Goal: Information Seeking & Learning: Learn about a topic

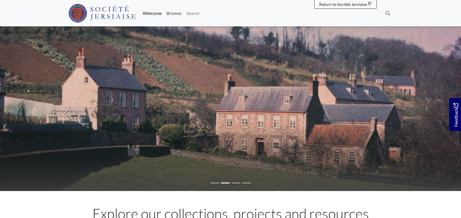
click at [172, 13] on link "Browse" at bounding box center [174, 13] width 20 height 12
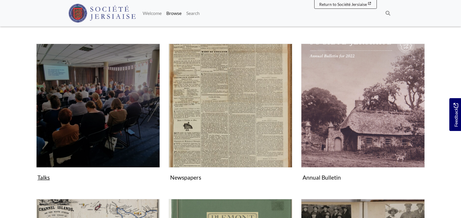
scroll to position [88, 0]
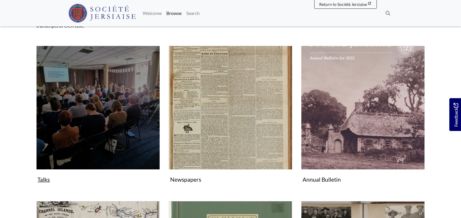
click at [110, 85] on img "Subcollection" at bounding box center [98, 108] width 124 height 124
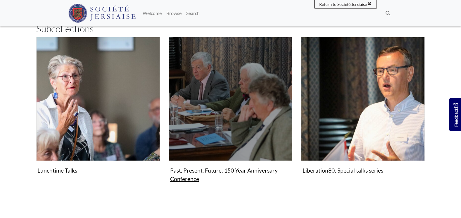
scroll to position [88, 0]
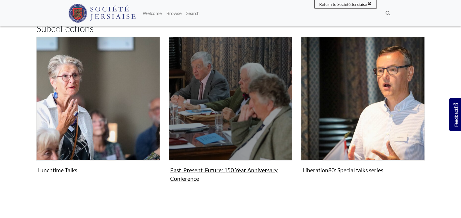
click at [215, 131] on img "Subcollection" at bounding box center [231, 99] width 124 height 124
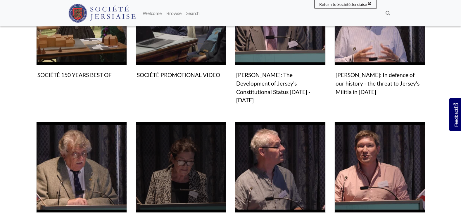
scroll to position [117, 0]
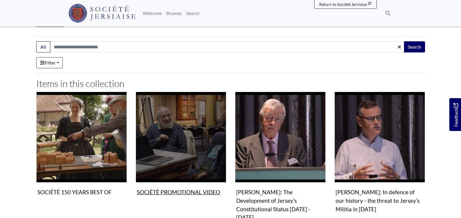
click at [186, 158] on img "Items in this Collection" at bounding box center [181, 137] width 91 height 91
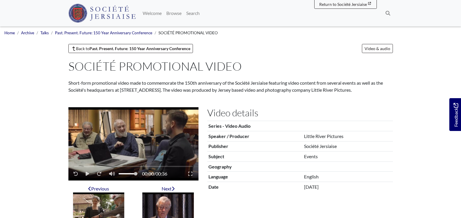
click at [143, 138] on video "Video player" at bounding box center [133, 143] width 130 height 73
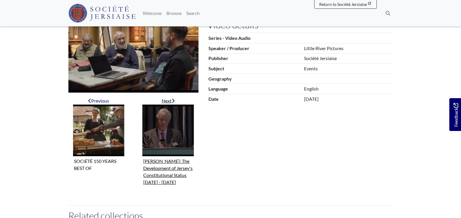
scroll to position [29, 0]
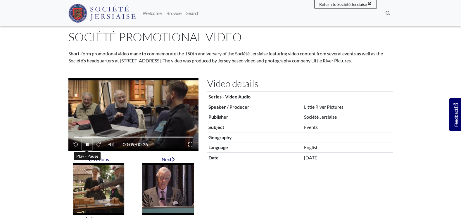
click at [88, 143] on icon "Play - Pause" at bounding box center [87, 144] width 3 height 4
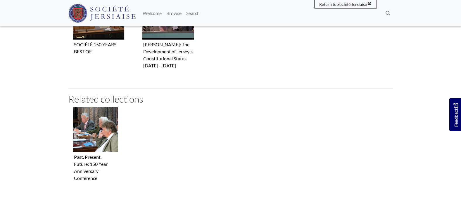
scroll to position [205, 0]
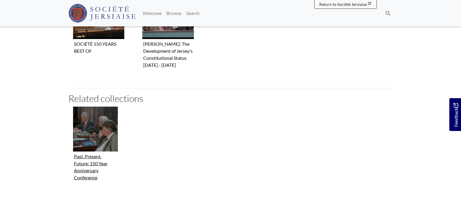
click at [87, 168] on figure "Past. Present. Future: 150 Year Anniversary Conference" at bounding box center [95, 144] width 45 height 76
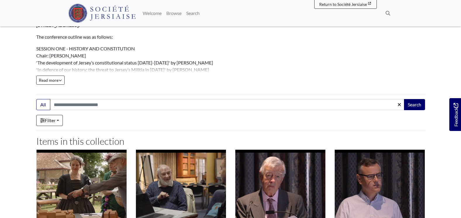
scroll to position [117, 0]
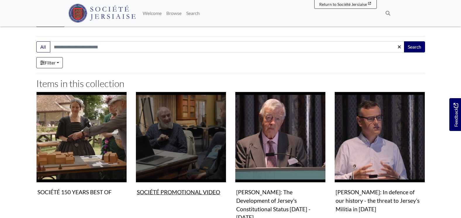
click at [162, 139] on img "Items in this Collection" at bounding box center [181, 137] width 91 height 91
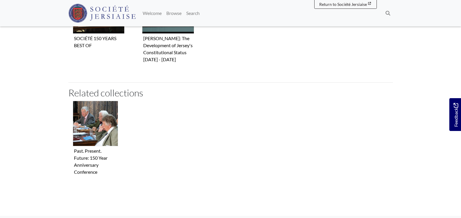
scroll to position [263, 0]
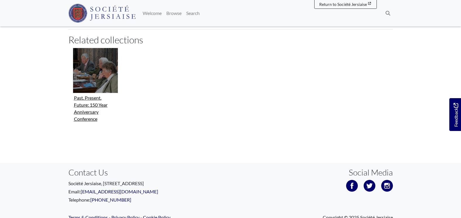
click at [87, 103] on figure "Past. Present. Future: 150 Year Anniversary Conference" at bounding box center [95, 86] width 45 height 76
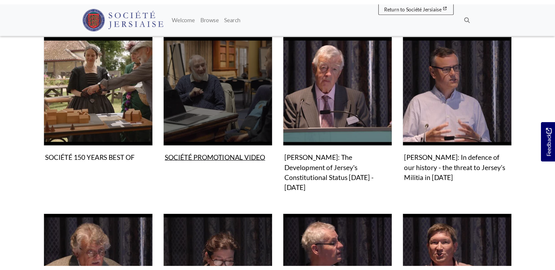
scroll to position [175, 0]
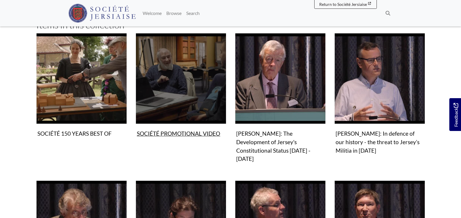
click at [178, 87] on img "Items in this Collection" at bounding box center [181, 78] width 91 height 91
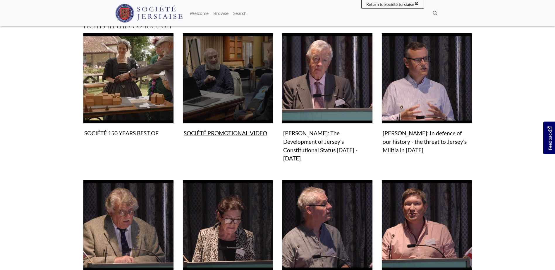
click at [228, 99] on img "Items in this Collection" at bounding box center [227, 78] width 91 height 91
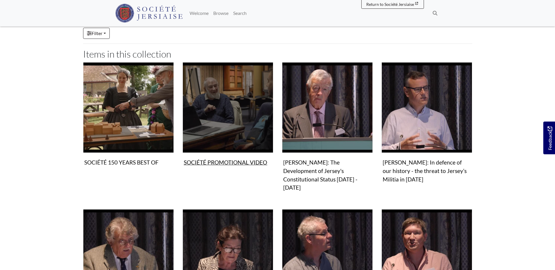
drag, startPoint x: 215, startPoint y: 50, endPoint x: 198, endPoint y: 106, distance: 58.8
click at [198, 106] on img "Items in this Collection" at bounding box center [227, 107] width 91 height 91
click at [218, 111] on img "Items in this Collection" at bounding box center [227, 107] width 91 height 91
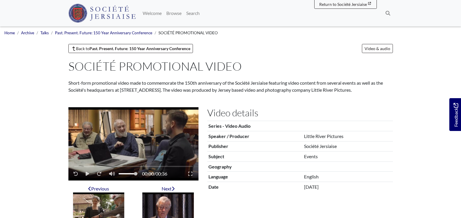
click at [151, 133] on video "Video player" at bounding box center [133, 143] width 130 height 73
click at [88, 171] on button "Play - Pause" at bounding box center [87, 173] width 11 height 11
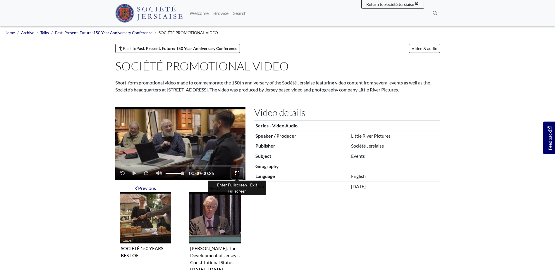
click at [237, 174] on icon "Enter Fullscreen - Exit Fullscreen" at bounding box center [237, 173] width 4 height 5
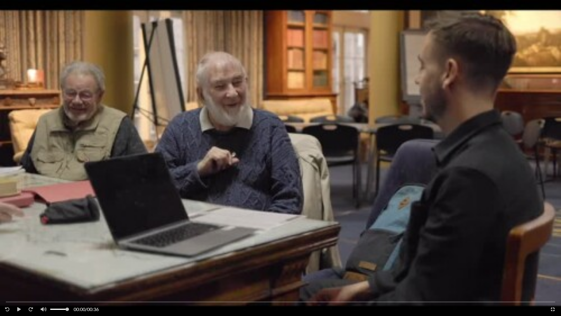
click at [178, 146] on video "Video player" at bounding box center [280, 158] width 561 height 316
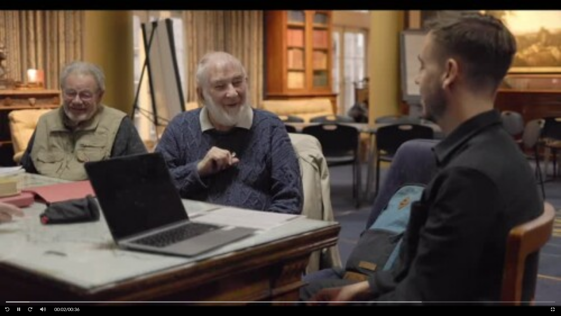
click at [254, 159] on video "Video player" at bounding box center [280, 158] width 561 height 316
click at [543, 30] on video "Video player" at bounding box center [280, 158] width 561 height 316
click at [131, 270] on video "Video player" at bounding box center [280, 158] width 561 height 316
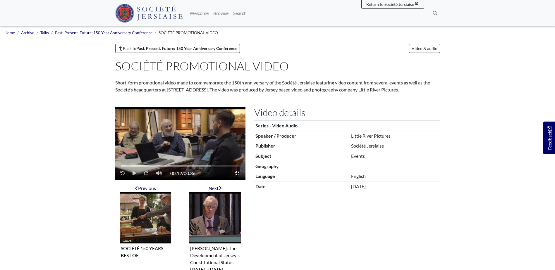
drag, startPoint x: 164, startPoint y: 166, endPoint x: 149, endPoint y: 167, distance: 14.9
click at [149, 167] on div "Video player" at bounding box center [180, 165] width 118 height 1
click at [128, 166] on div "Video player" at bounding box center [135, 165] width 29 height 1
click at [133, 173] on icon "Play - Pause" at bounding box center [134, 173] width 4 height 4
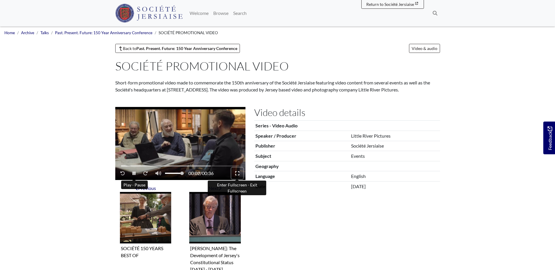
click at [236, 174] on icon "Enter Fullscreen - Exit Fullscreen" at bounding box center [237, 173] width 4 height 5
click at [203, 163] on div "00:21 / 00:36" at bounding box center [180, 165] width 130 height 29
click at [133, 173] on icon "Play - Pause" at bounding box center [133, 174] width 3 height 4
drag, startPoint x: 182, startPoint y: 174, endPoint x: 177, endPoint y: 175, distance: 5.0
click at [177, 175] on span "Volume" at bounding box center [174, 173] width 19 height 5
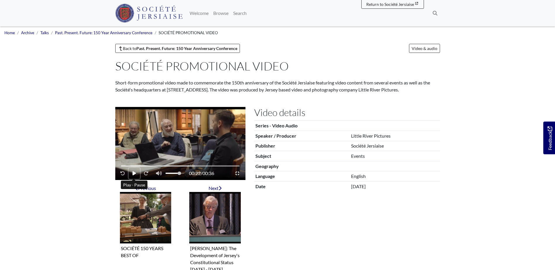
click at [136, 174] on icon "Play - Pause" at bounding box center [134, 173] width 4 height 5
click at [137, 173] on button "Play - Pause" at bounding box center [134, 173] width 11 height 11
drag, startPoint x: 178, startPoint y: 173, endPoint x: 170, endPoint y: 174, distance: 8.2
click at [171, 174] on span "Volume" at bounding box center [173, 174] width 4 height 4
click at [131, 172] on button "Play - Pause" at bounding box center [134, 173] width 11 height 11
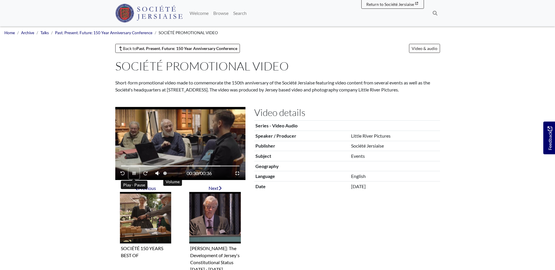
drag, startPoint x: 172, startPoint y: 172, endPoint x: 164, endPoint y: 174, distance: 8.3
click at [164, 174] on span "Volume" at bounding box center [165, 174] width 4 height 4
click at [134, 174] on icon "Play - Pause" at bounding box center [134, 173] width 4 height 4
click at [132, 175] on icon "Play - Pause" at bounding box center [133, 173] width 3 height 5
click at [133, 171] on button "Play - Pause" at bounding box center [134, 173] width 11 height 11
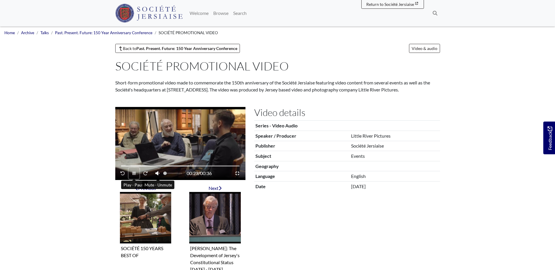
drag, startPoint x: 165, startPoint y: 173, endPoint x: 158, endPoint y: 173, distance: 7.0
click at [158, 173] on span "Video player" at bounding box center [166, 173] width 30 height 11
drag, startPoint x: 164, startPoint y: 174, endPoint x: 154, endPoint y: 172, distance: 9.8
click at [177, 174] on span "Volume" at bounding box center [179, 174] width 4 height 4
drag, startPoint x: 177, startPoint y: 175, endPoint x: 164, endPoint y: 172, distance: 13.8
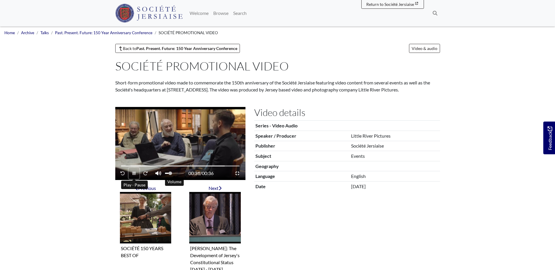
click at [168, 174] on span "Volume" at bounding box center [170, 174] width 4 height 4
drag, startPoint x: 230, startPoint y: 166, endPoint x: 128, endPoint y: 162, distance: 102.4
click at [137, 163] on div "00:36 / 00:36" at bounding box center [180, 165] width 130 height 29
click at [122, 166] on div "Video player" at bounding box center [180, 165] width 118 height 1
click at [134, 173] on icon "Play - Pause" at bounding box center [134, 173] width 4 height 4
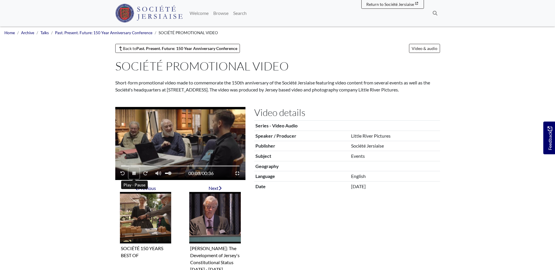
click at [134, 172] on icon "Play - Pause" at bounding box center [133, 174] width 3 height 4
click at [217, 131] on video "Video player" at bounding box center [180, 143] width 130 height 73
click at [158, 142] on video "Video player" at bounding box center [180, 143] width 130 height 73
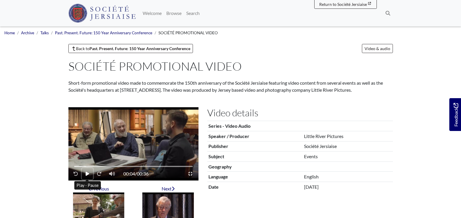
click at [87, 172] on icon "Play - Pause" at bounding box center [88, 173] width 4 height 4
click at [82, 142] on video "Video player" at bounding box center [133, 143] width 130 height 73
click at [86, 173] on icon "Play - Pause" at bounding box center [88, 173] width 4 height 4
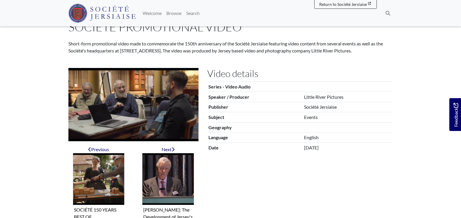
scroll to position [88, 0]
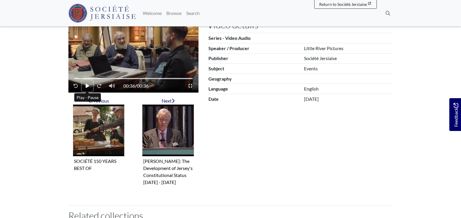
click at [87, 82] on button "Play - Pause" at bounding box center [87, 85] width 11 height 11
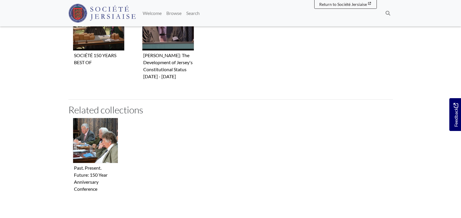
scroll to position [205, 0]
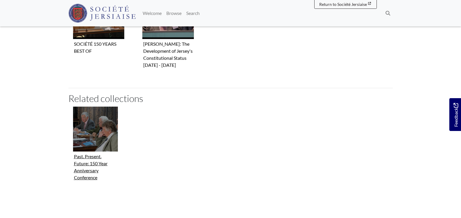
click at [95, 160] on figure "Past. Present. Future: 150 Year Anniversary Conference" at bounding box center [95, 144] width 45 height 76
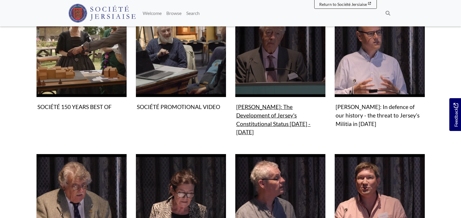
scroll to position [108, 0]
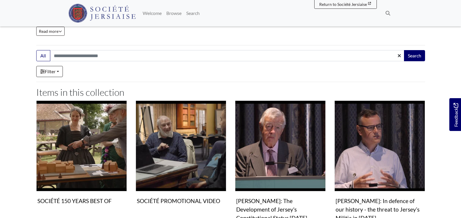
drag, startPoint x: 238, startPoint y: 94, endPoint x: 230, endPoint y: 80, distance: 16.4
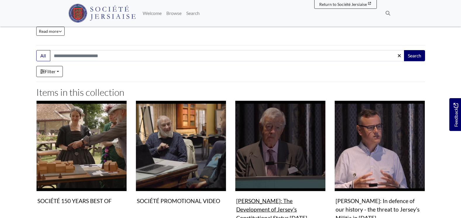
click at [252, 113] on img "Items in this Collection" at bounding box center [280, 145] width 91 height 91
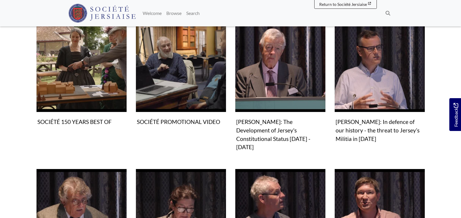
scroll to position [196, 0]
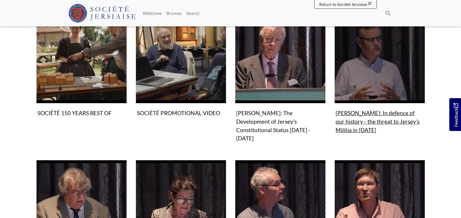
click at [374, 119] on figure "Video & audio Ian Ronayne: In defence of our history - the threat to Jersey’s M…" at bounding box center [379, 74] width 91 height 123
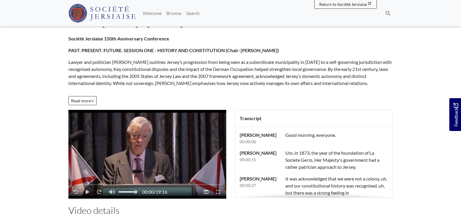
scroll to position [58, 0]
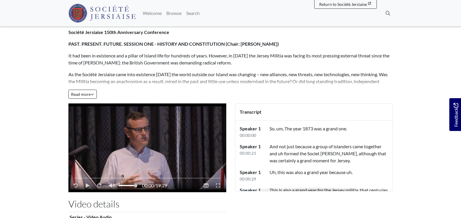
scroll to position [88, 0]
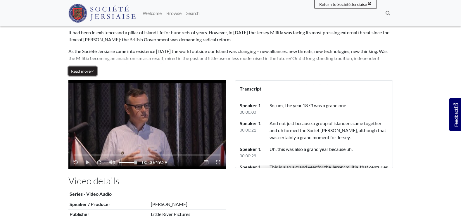
click at [91, 73] on span "Read more" at bounding box center [82, 70] width 23 height 5
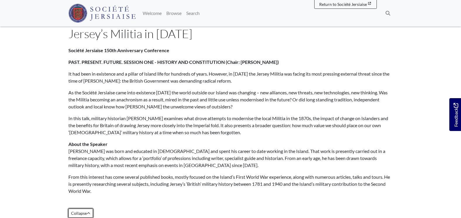
scroll to position [29, 0]
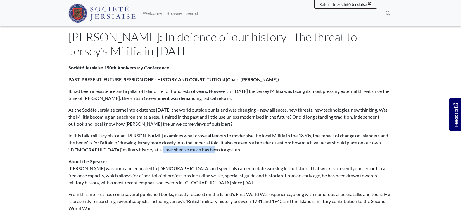
drag, startPoint x: 210, startPoint y: 151, endPoint x: 153, endPoint y: 150, distance: 56.7
click at [153, 150] on p "In this talk, military historian [PERSON_NAME] examines what drove attempts to …" at bounding box center [230, 142] width 325 height 21
click at [89, 92] on p "It had been in existence and a pillar of Island life for hundreds of years. How…" at bounding box center [230, 94] width 325 height 14
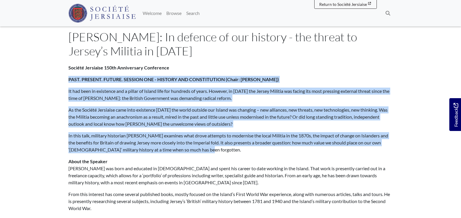
drag, startPoint x: 69, startPoint y: 78, endPoint x: 221, endPoint y: 149, distance: 167.4
click at [221, 149] on div "Société Jersiaise 150th Anniversary Conference PAST. PRESENT. FUTURE. SESSION O…" at bounding box center [230, 143] width 325 height 159
copy div "LORE. IPSUMDO. SITAME. CONSECT ADI - ELITSED DOE TEMPORINCIDI (Utlab: Etdolor M…"
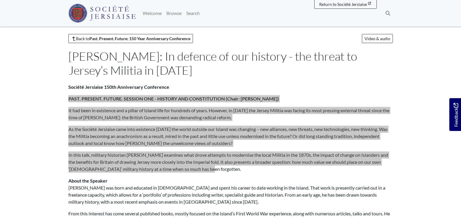
scroll to position [0, 0]
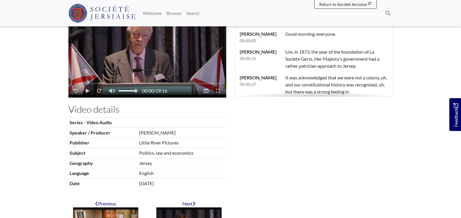
scroll to position [234, 0]
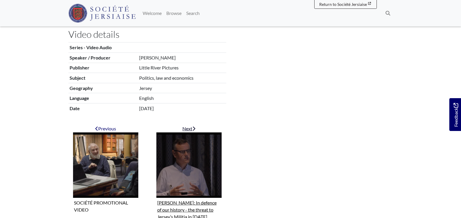
click at [208, 159] on img "Next item" at bounding box center [189, 165] width 66 height 66
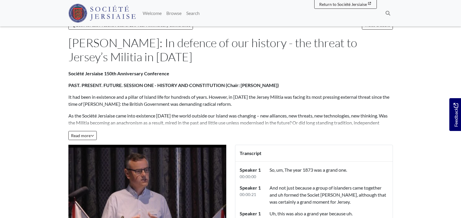
scroll to position [117, 0]
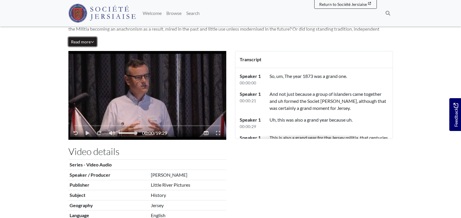
click at [92, 42] on icon "Read all of the content" at bounding box center [93, 42] width 4 height 4
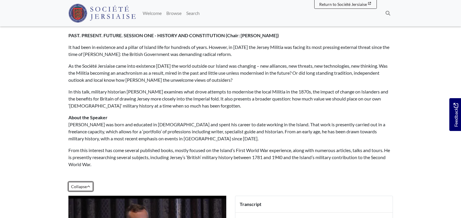
scroll to position [58, 0]
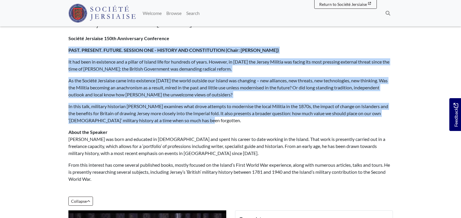
drag, startPoint x: 217, startPoint y: 123, endPoint x: 68, endPoint y: 51, distance: 165.2
click at [68, 51] on div "Société Jersiaise 150th Anniversary Conference PAST. PRESENT. FUTURE. SESSION O…" at bounding box center [230, 122] width 333 height 175
drag, startPoint x: 68, startPoint y: 51, endPoint x: 88, endPoint y: 49, distance: 20.0
copy div "LORE. IPSUMDO. SITAME. CONSECT ADI - ELITSED DOE TEMPORINCIDI (Utlab: Etdolor M…"
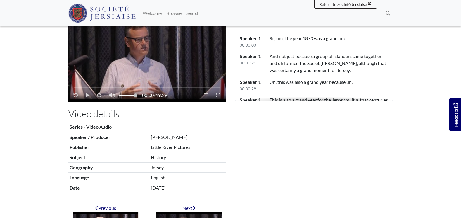
scroll to position [322, 0]
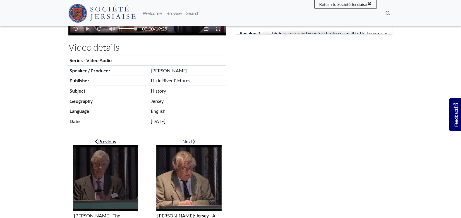
click at [108, 139] on div "Previous" at bounding box center [106, 141] width 66 height 7
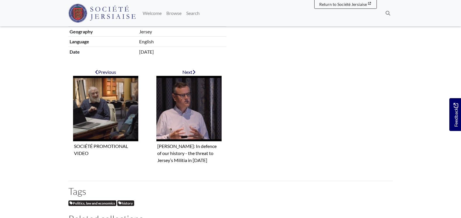
scroll to position [292, 0]
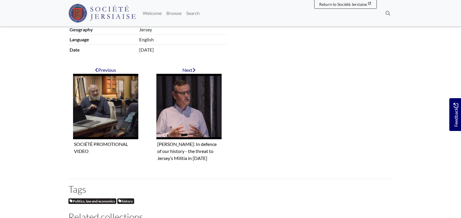
click at [346, 112] on div "Previous SOCIÉTÉ PROMOTIONAL VIDEO Next" at bounding box center [230, 119] width 333 height 107
